Goal: Transaction & Acquisition: Subscribe to service/newsletter

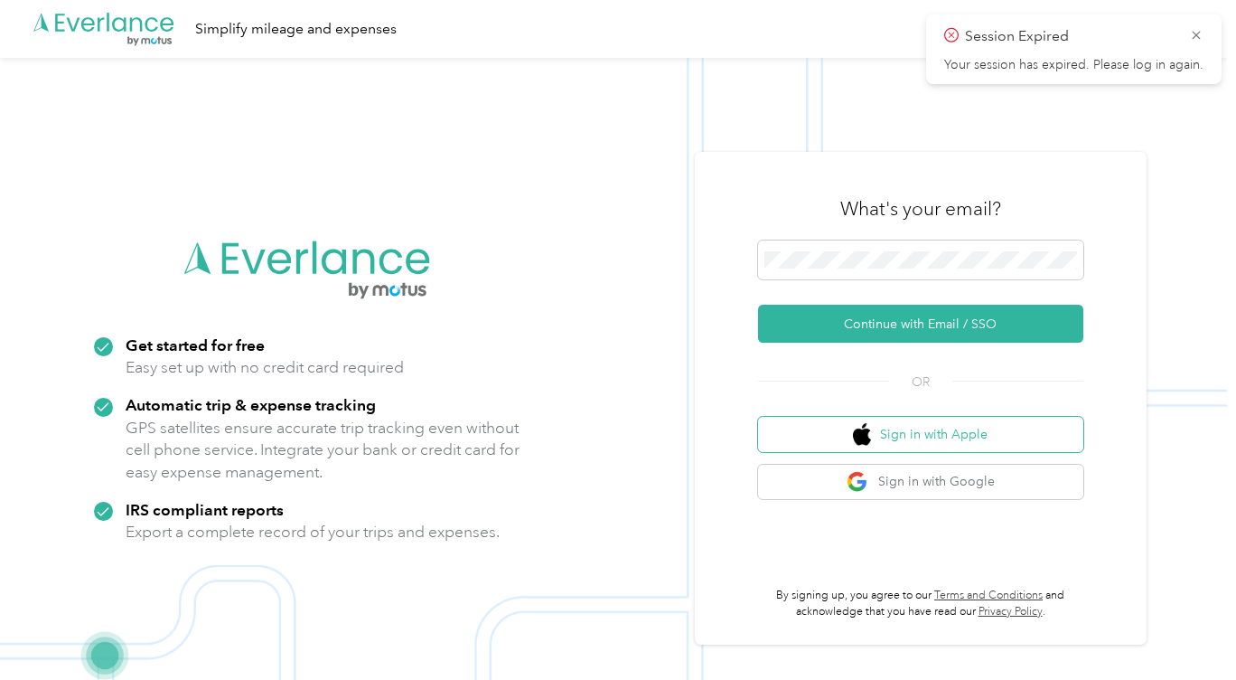
click at [852, 437] on button "Sign in with Apple" at bounding box center [920, 434] width 325 height 35
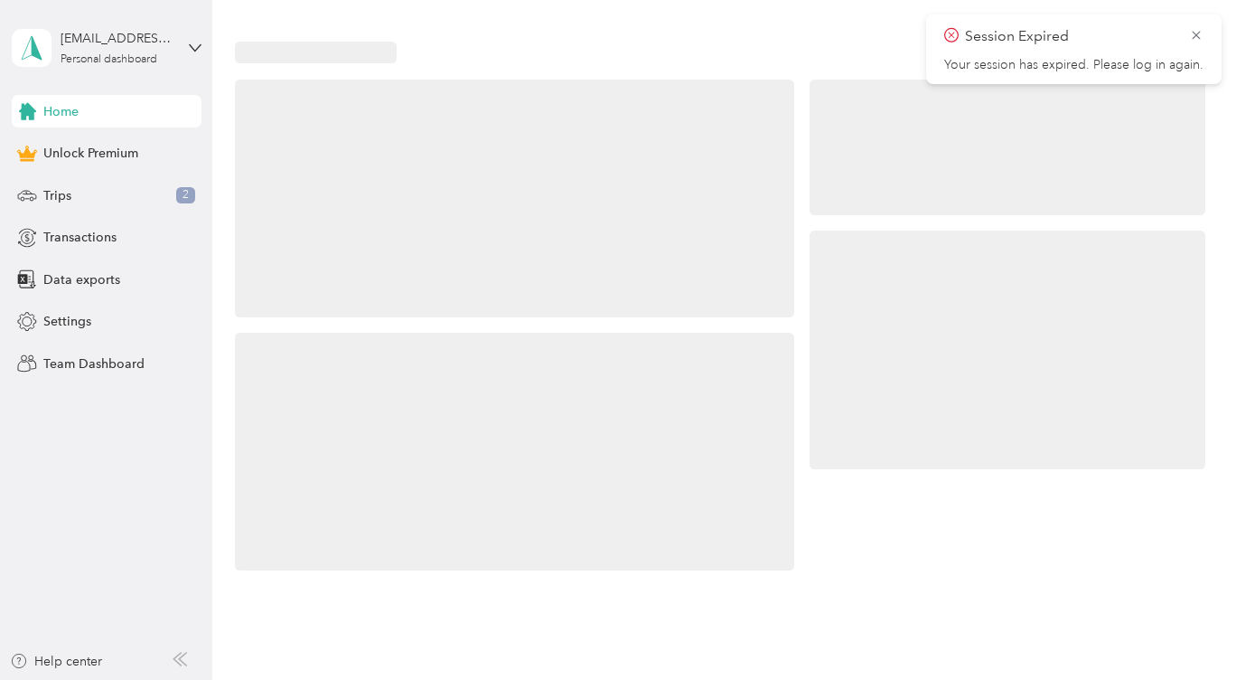
scroll to position [21, 0]
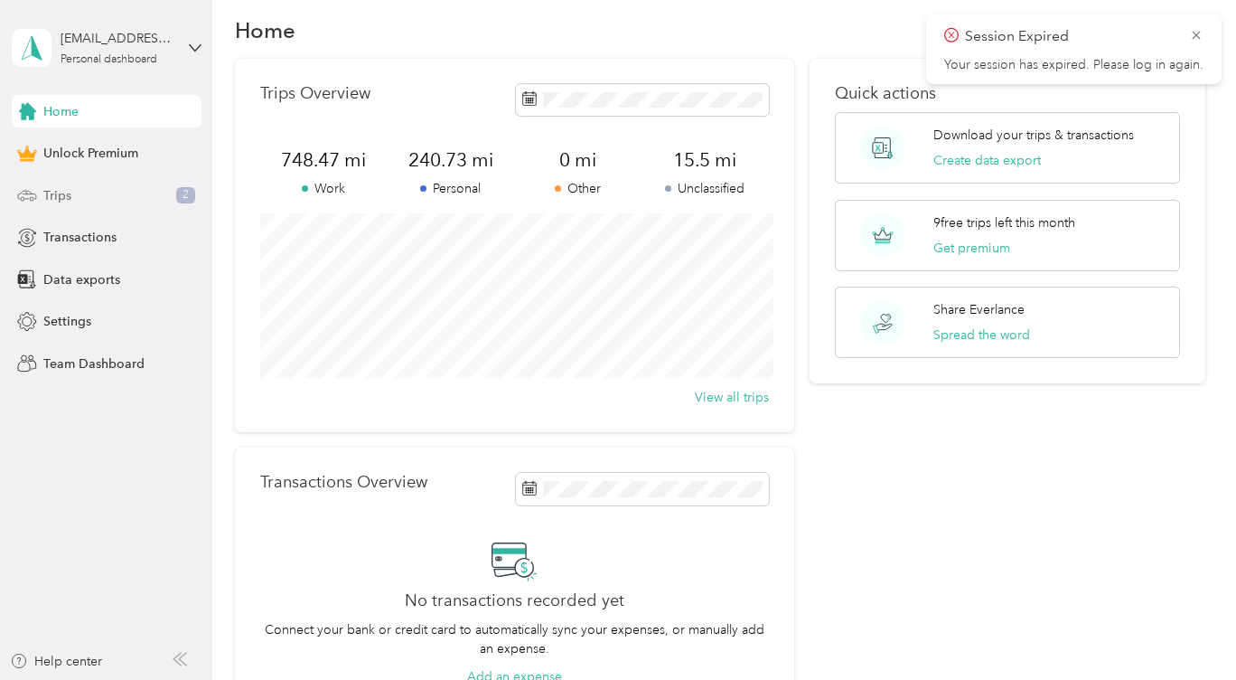
click at [60, 192] on span "Trips" at bounding box center [57, 195] width 28 height 19
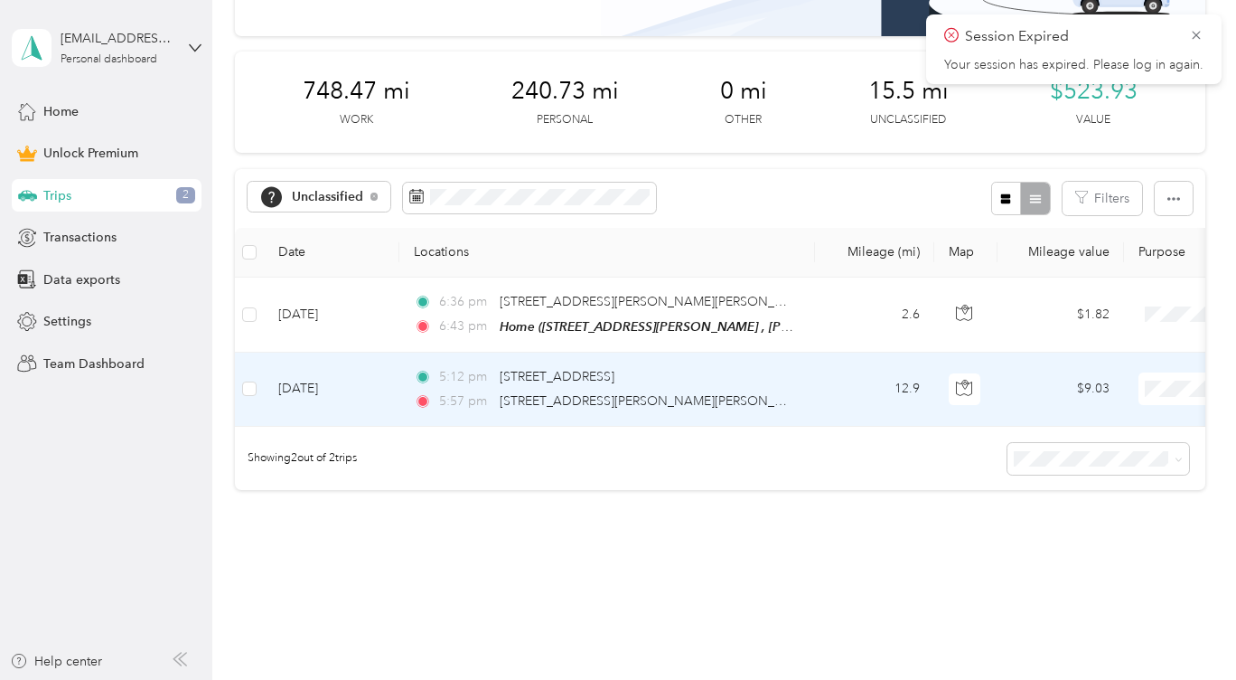
scroll to position [200, 0]
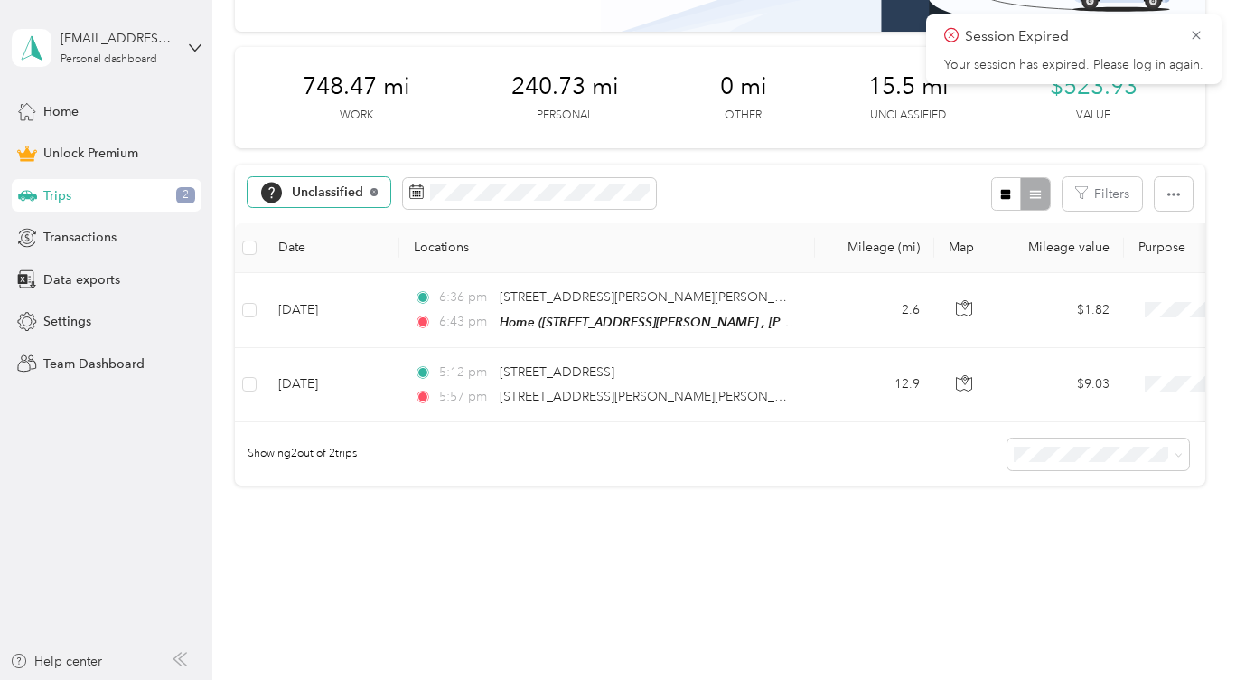
click at [371, 192] on icon at bounding box center [374, 191] width 7 height 7
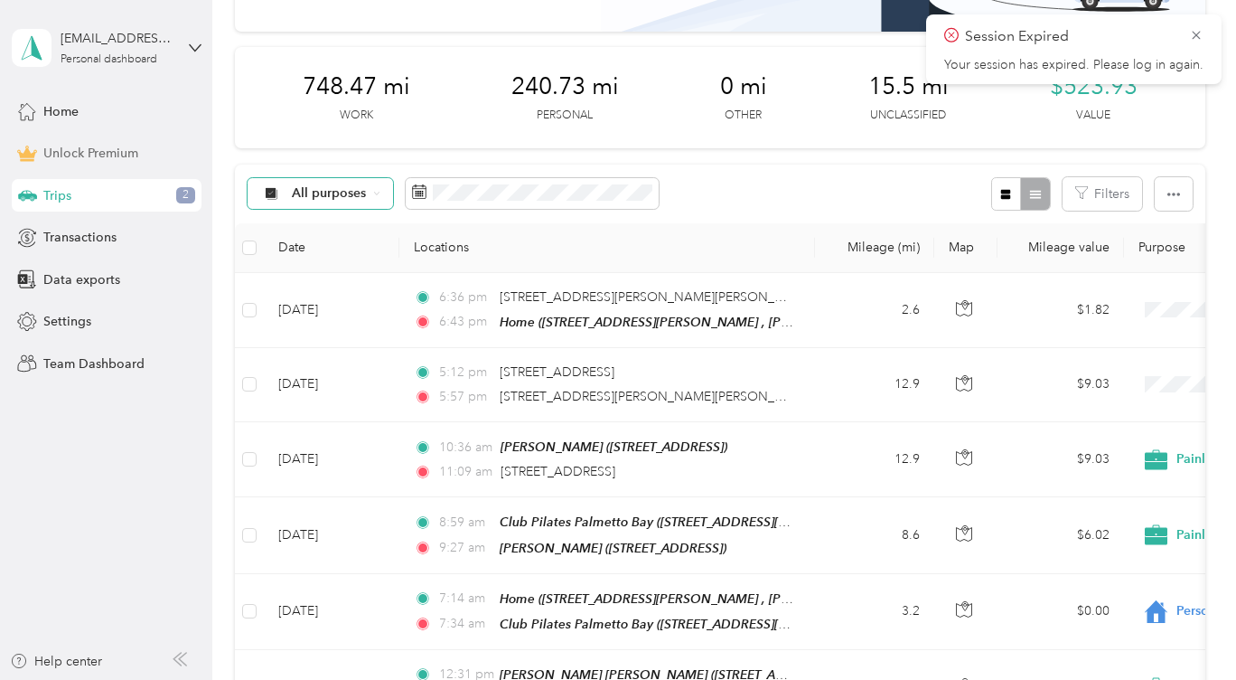
click at [94, 166] on div "Unlock Premium" at bounding box center [107, 153] width 190 height 33
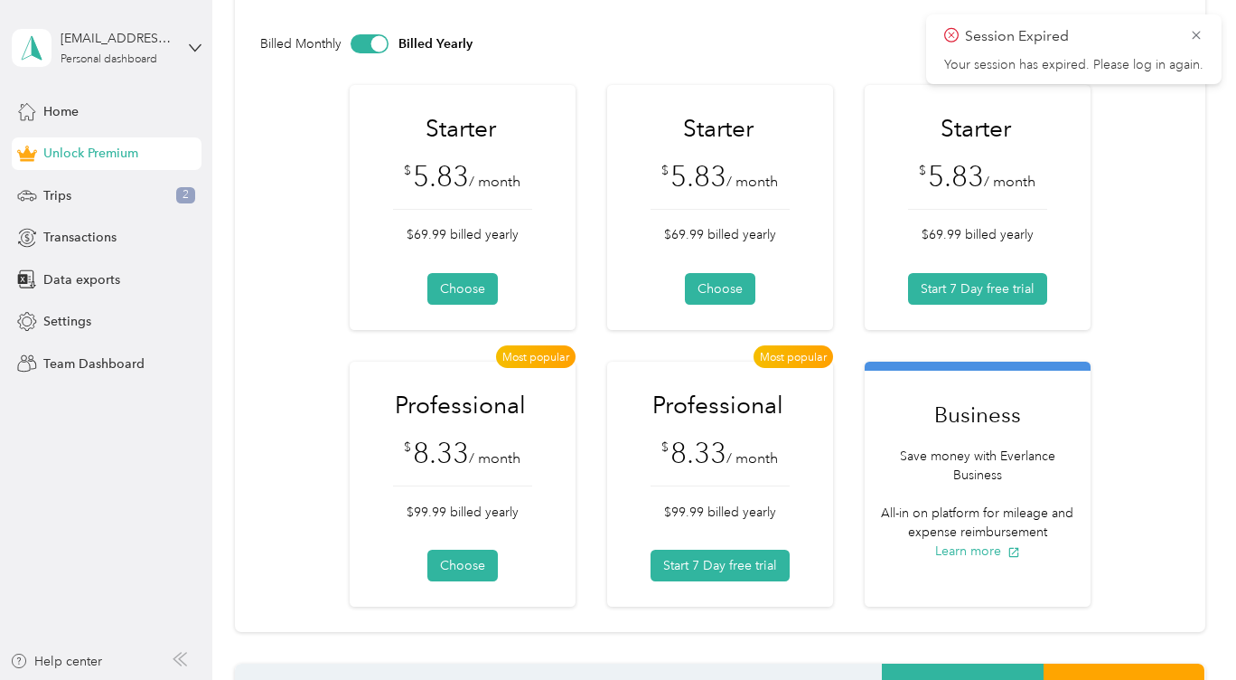
scroll to position [110, 0]
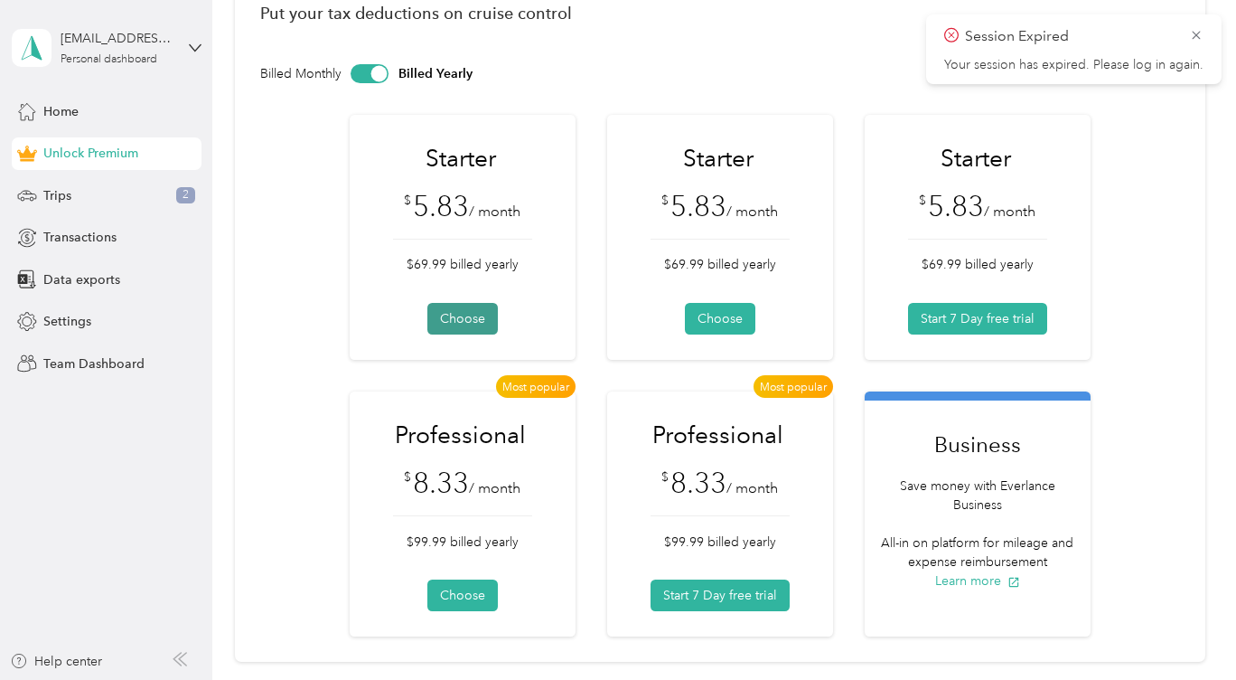
click at [473, 314] on button "Choose" at bounding box center [462, 319] width 70 height 32
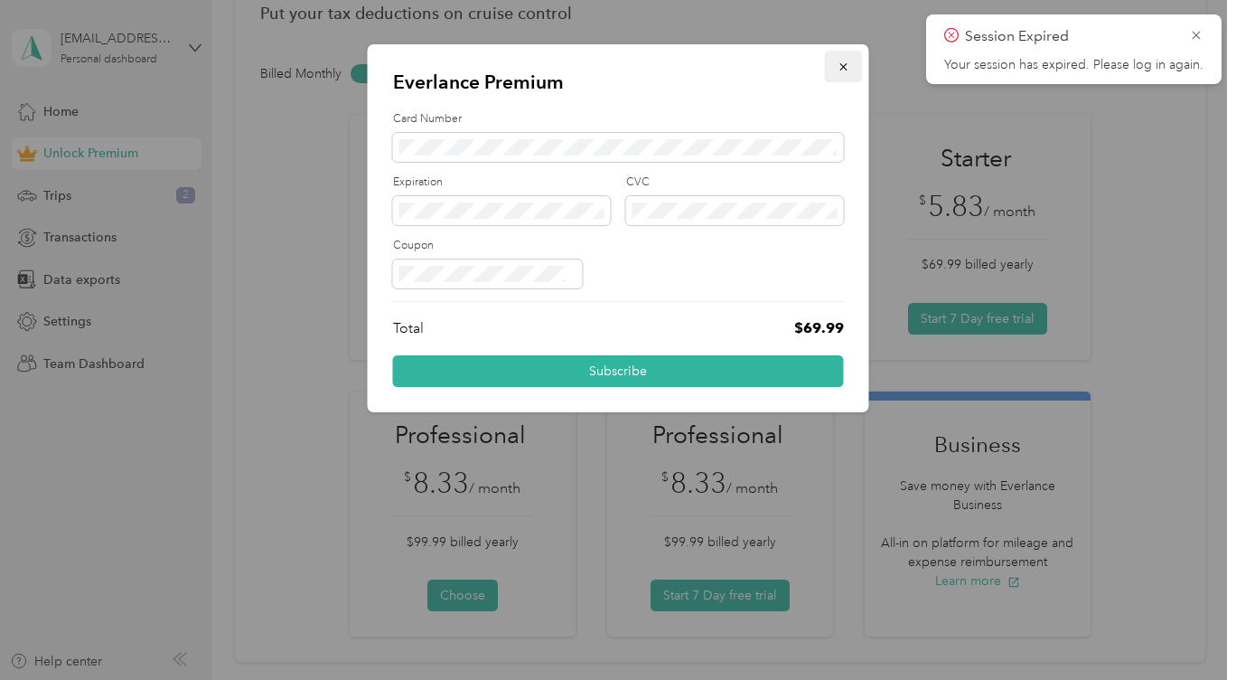
click at [848, 67] on icon "button" at bounding box center [844, 67] width 13 height 13
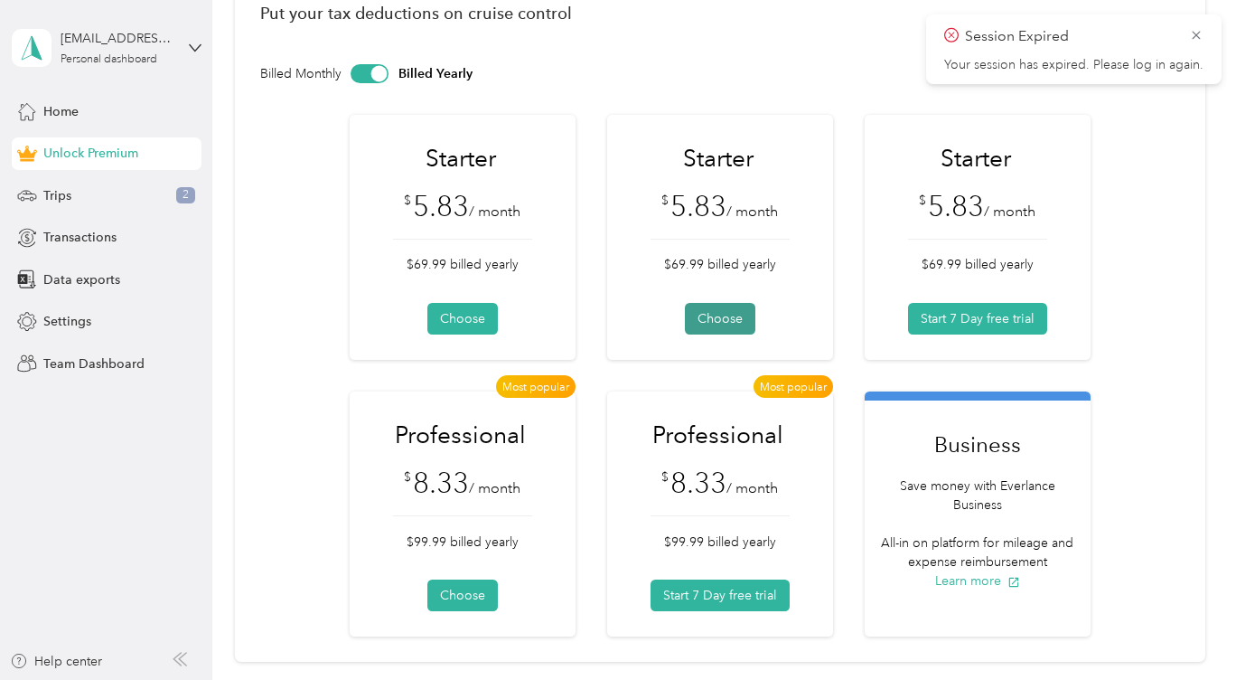
click at [721, 318] on button "Choose" at bounding box center [720, 319] width 70 height 32
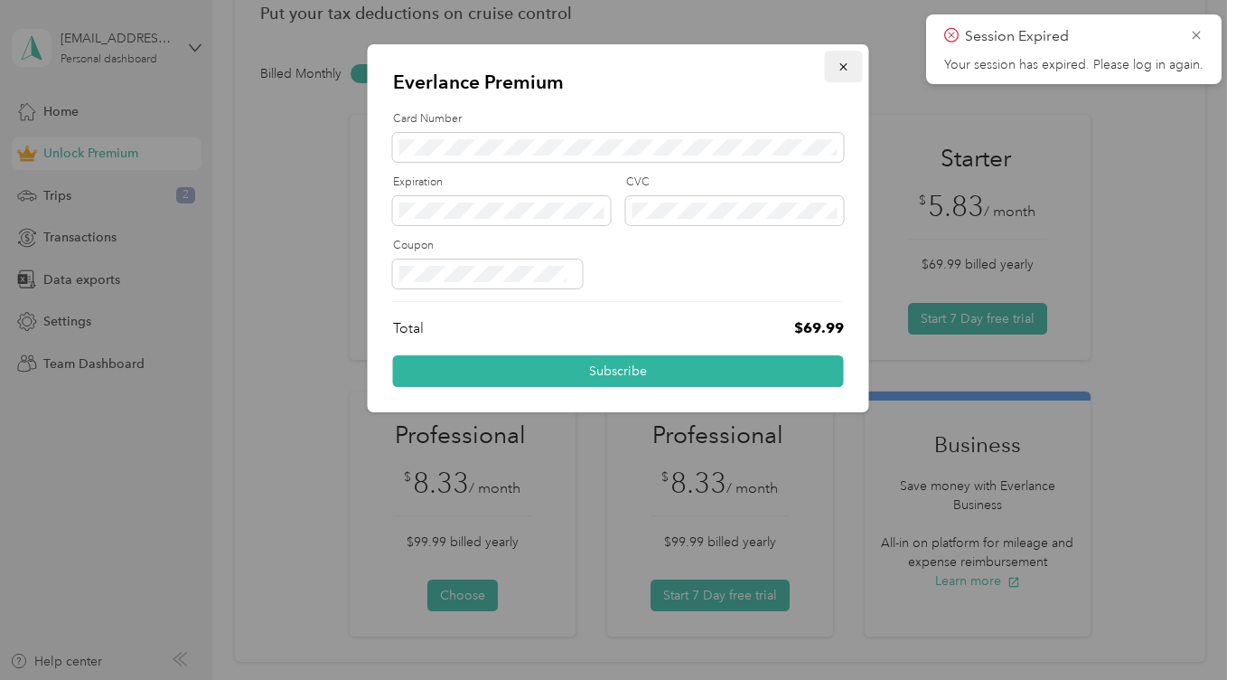
click at [849, 58] on button "button" at bounding box center [844, 67] width 38 height 32
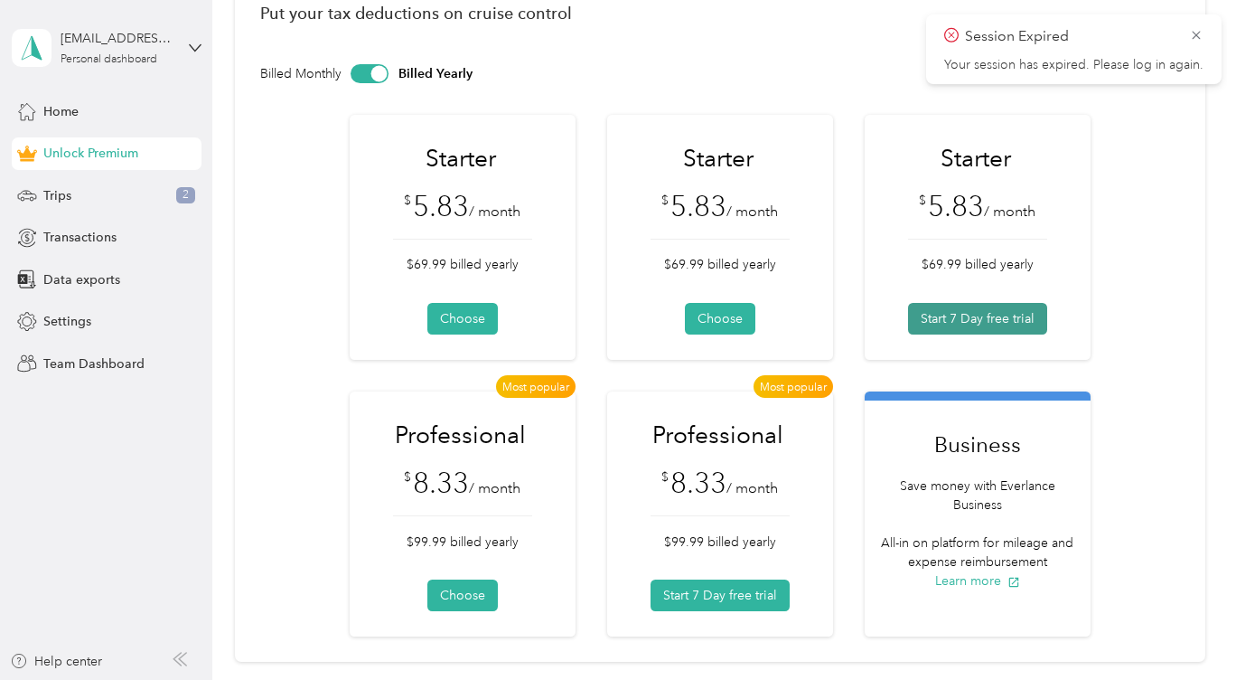
click at [1002, 304] on button "Start 7 Day free trial" at bounding box center [977, 319] width 139 height 32
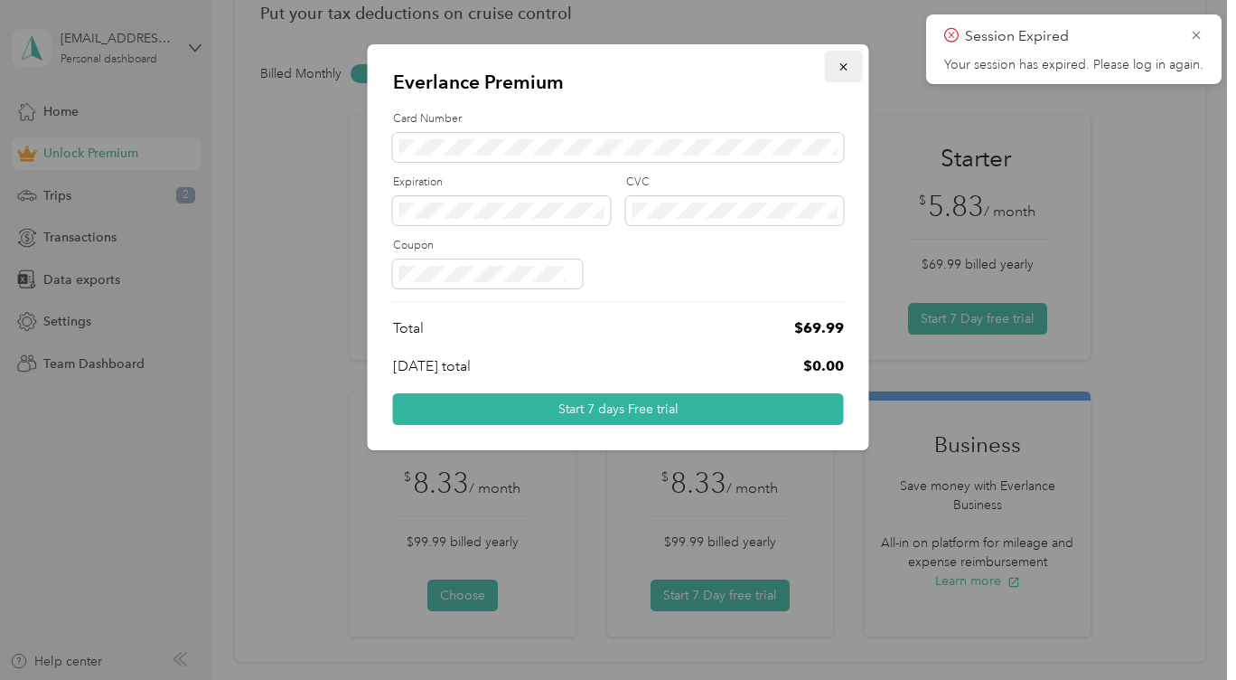
click at [845, 63] on icon "button" at bounding box center [844, 67] width 13 height 13
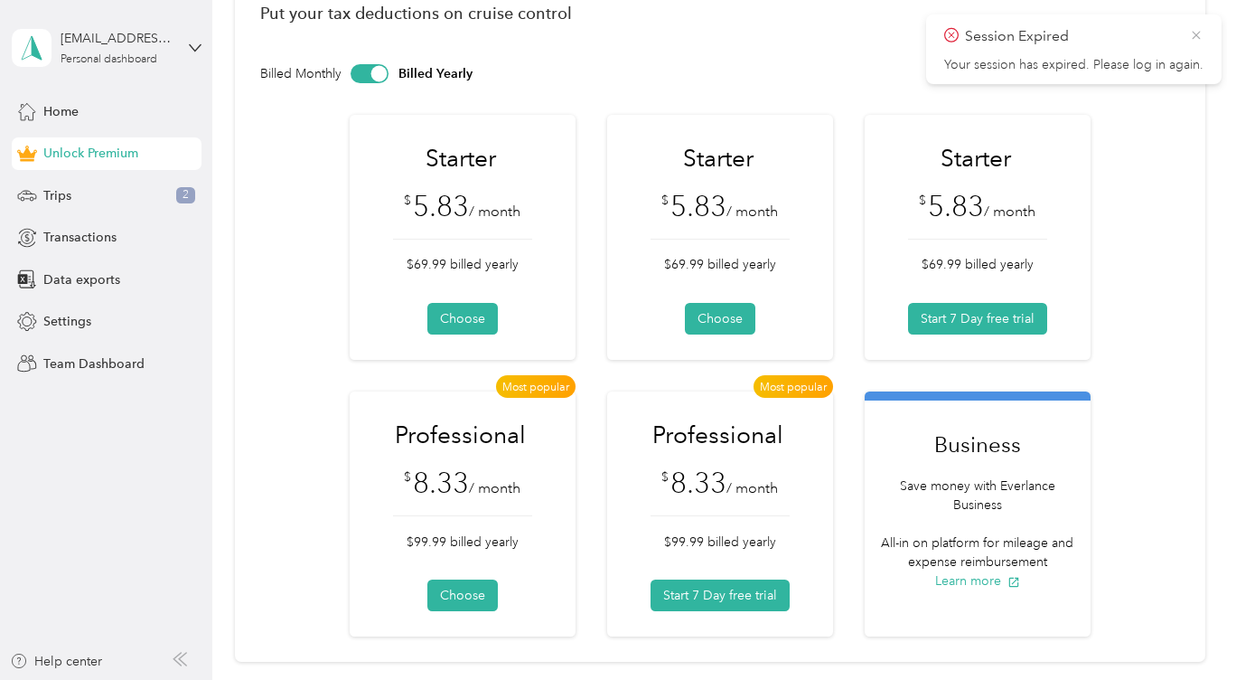
click at [1202, 35] on icon at bounding box center [1196, 35] width 14 height 16
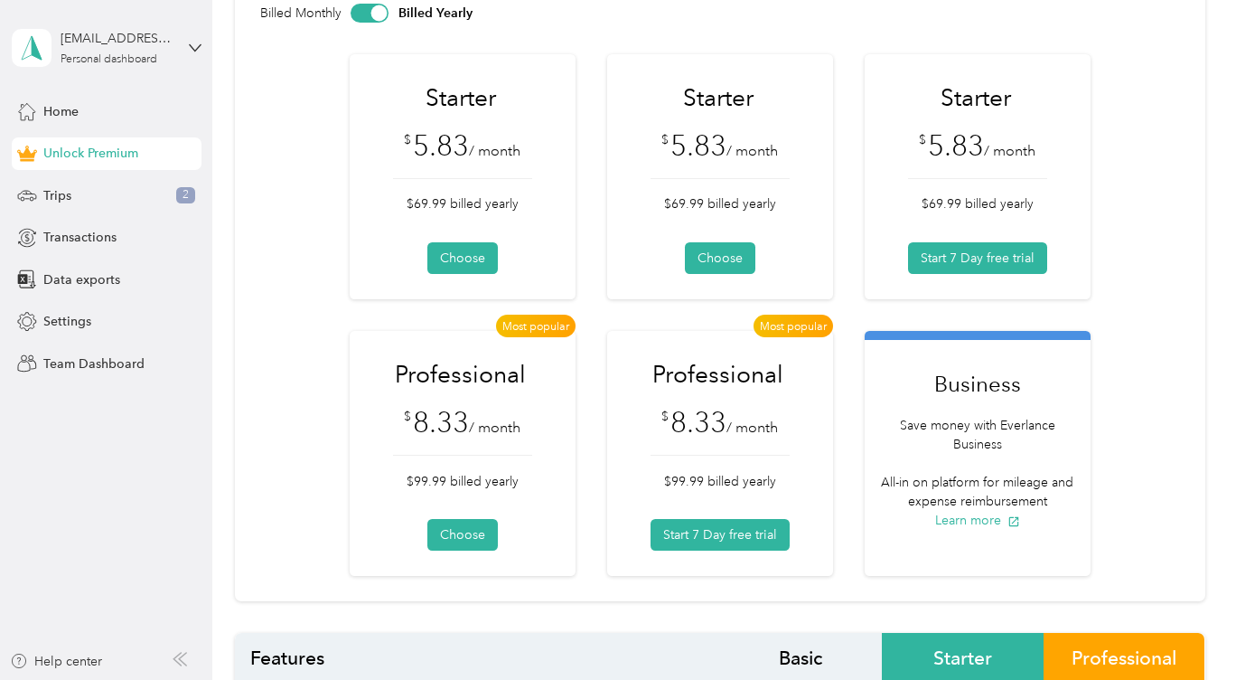
scroll to position [200, 0]
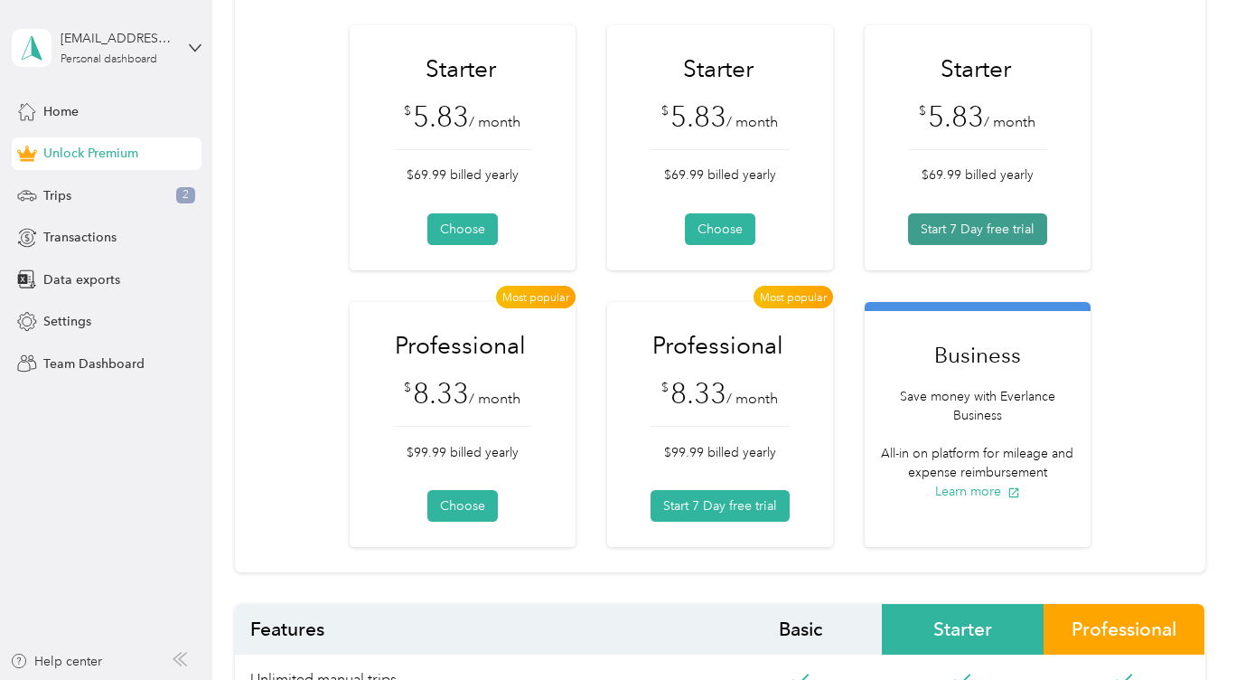
click at [967, 230] on button "Start 7 Day free trial" at bounding box center [977, 229] width 139 height 32
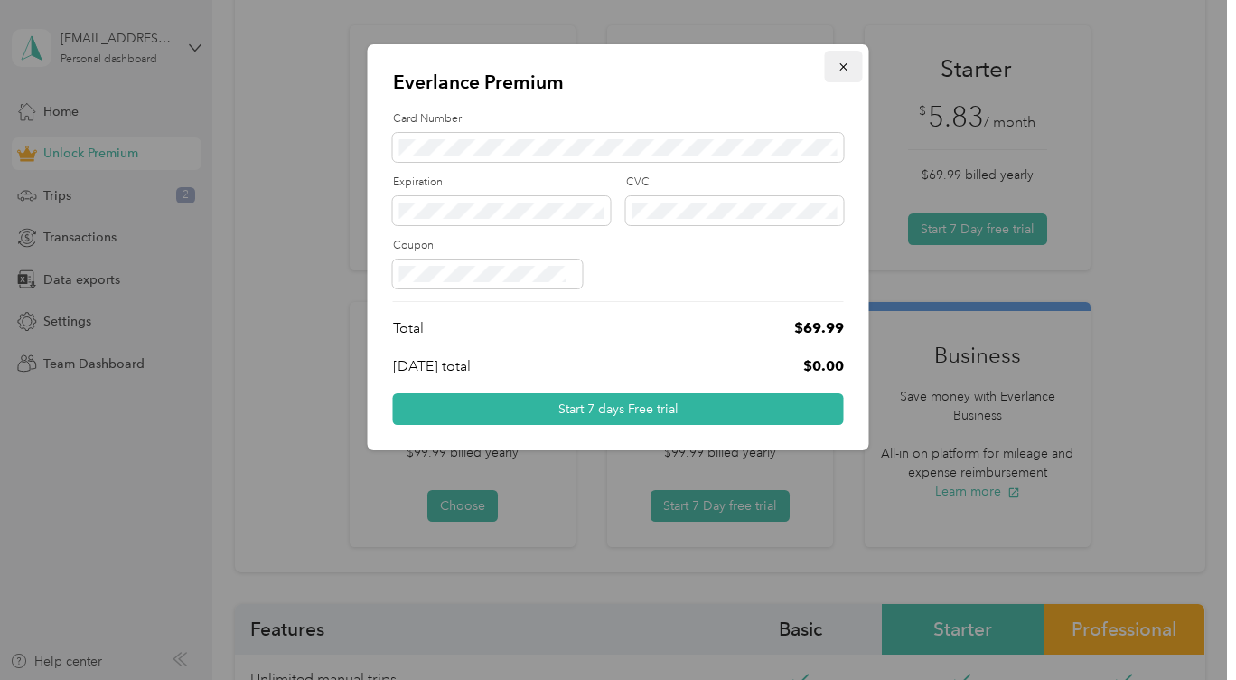
click at [832, 62] on button "button" at bounding box center [844, 67] width 38 height 32
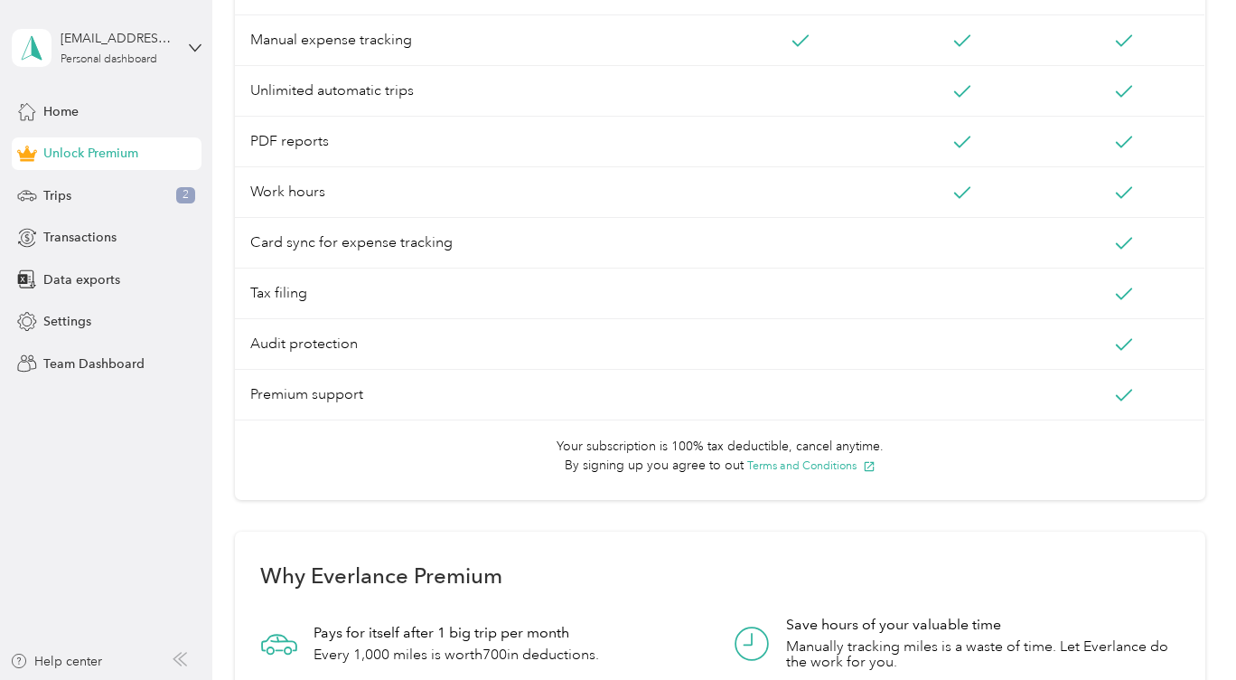
scroll to position [915, 0]
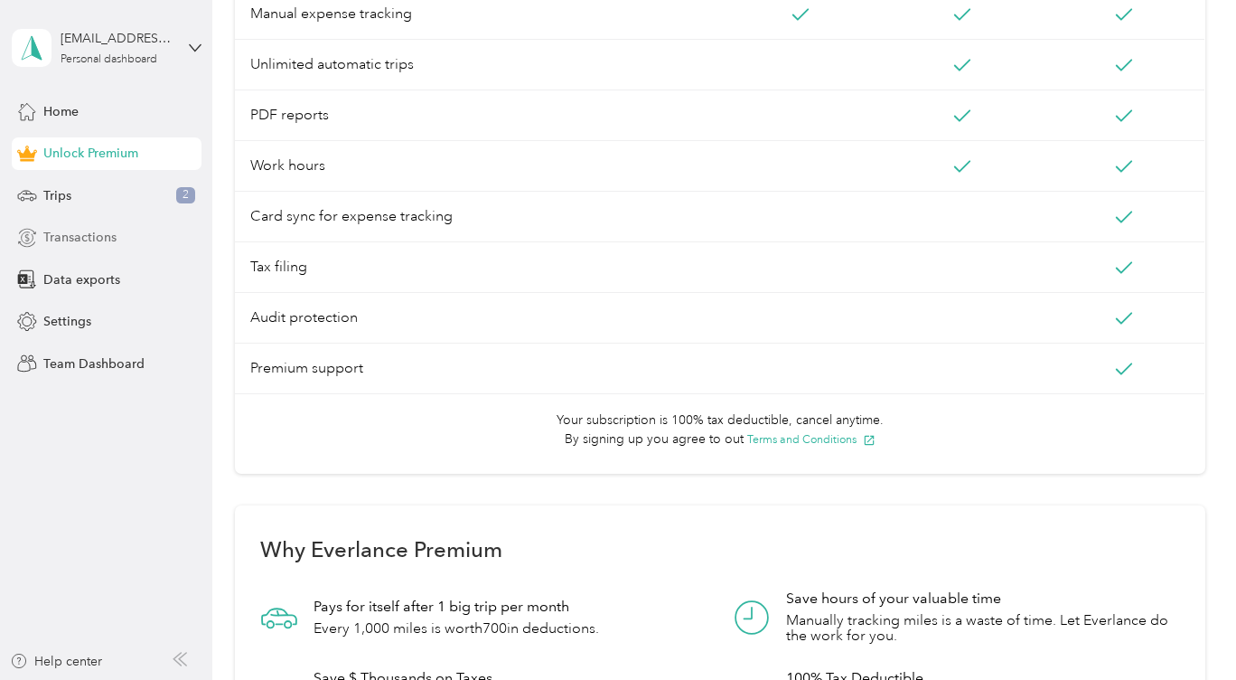
click at [89, 244] on span "Transactions" at bounding box center [79, 237] width 73 height 19
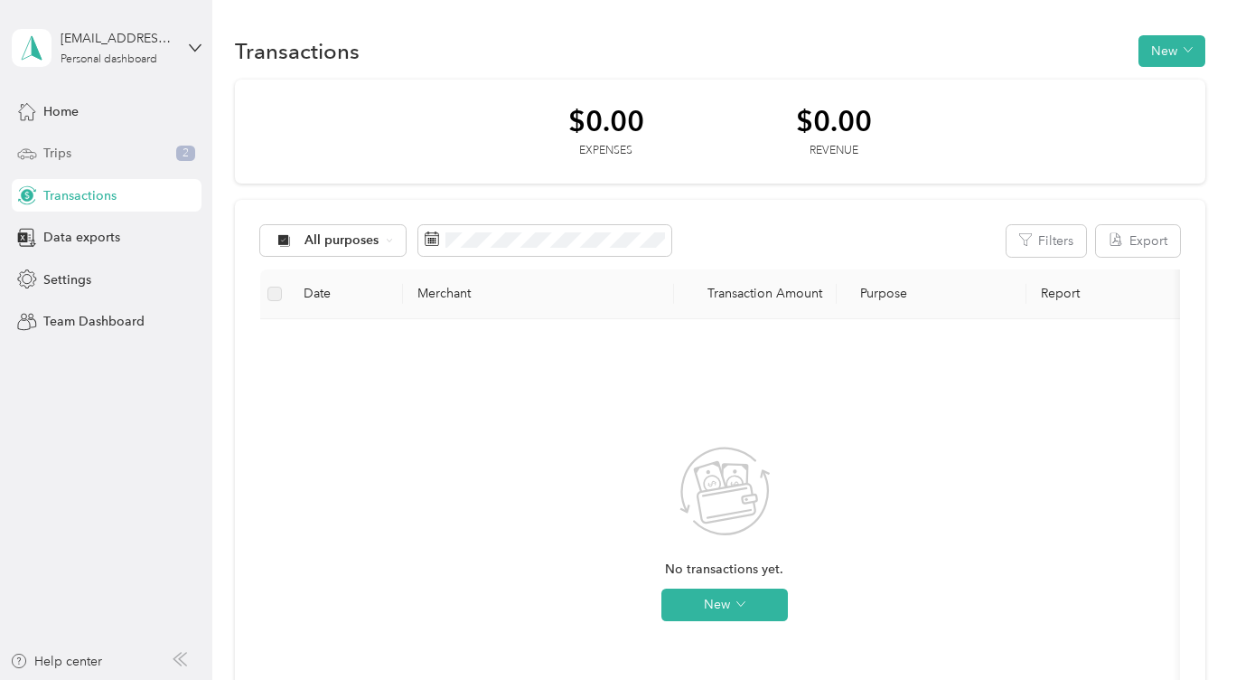
click at [50, 149] on span "Trips" at bounding box center [57, 153] width 28 height 19
